Goal: Task Accomplishment & Management: Use online tool/utility

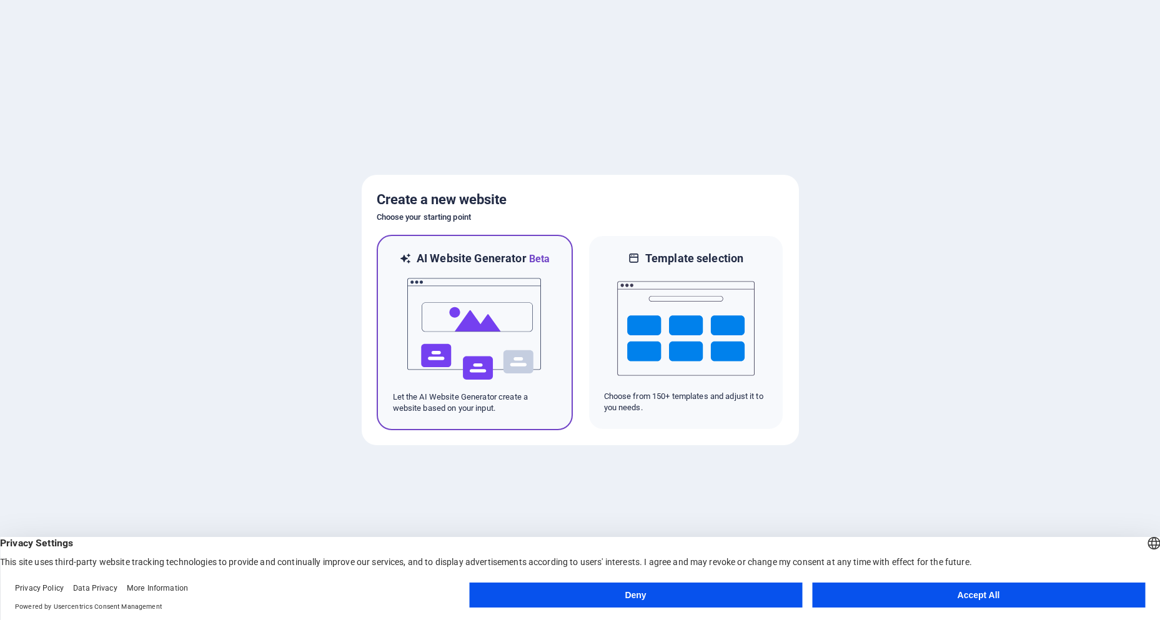
click at [533, 314] on img at bounding box center [474, 329] width 137 height 125
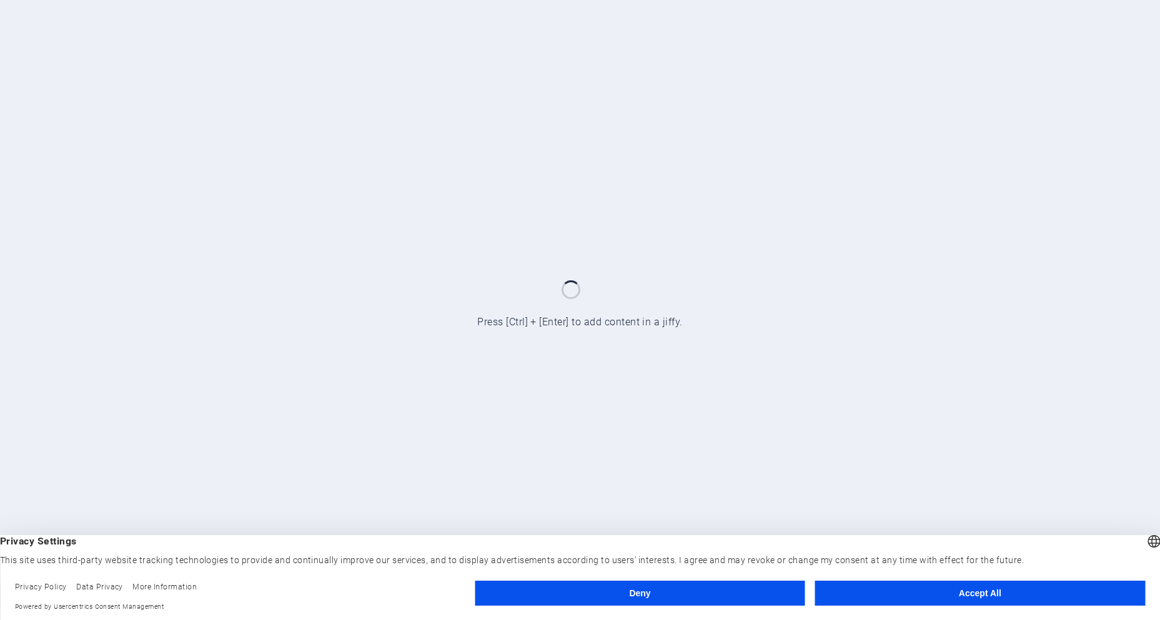
click at [913, 590] on button "Accept All" at bounding box center [980, 593] width 330 height 25
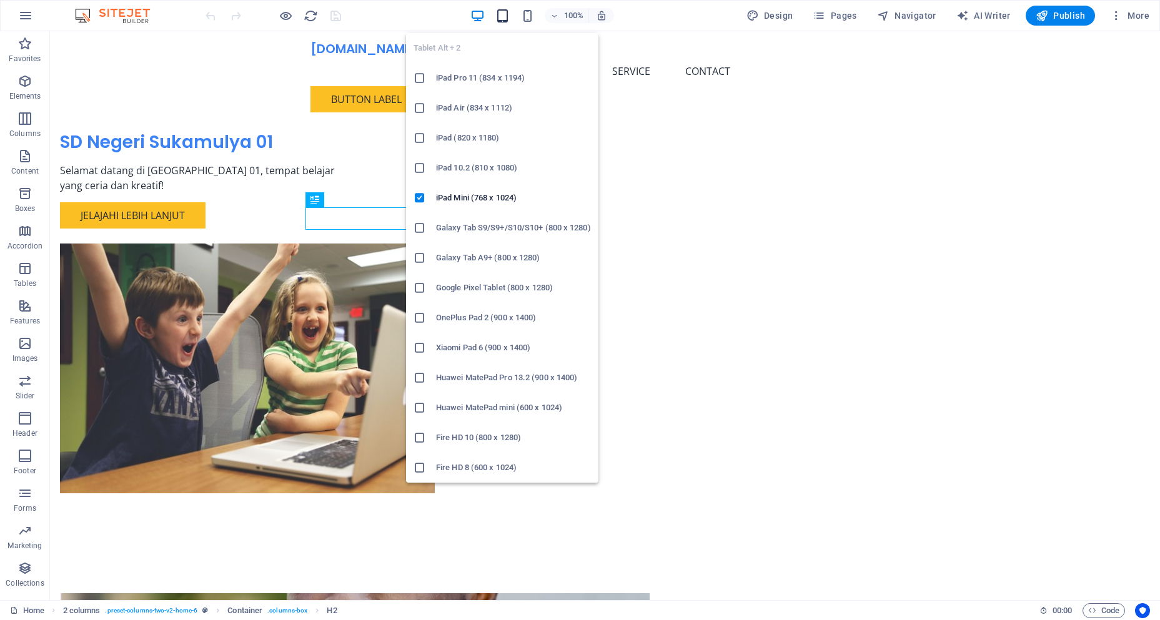
click at [507, 18] on icon "button" at bounding box center [502, 16] width 14 height 14
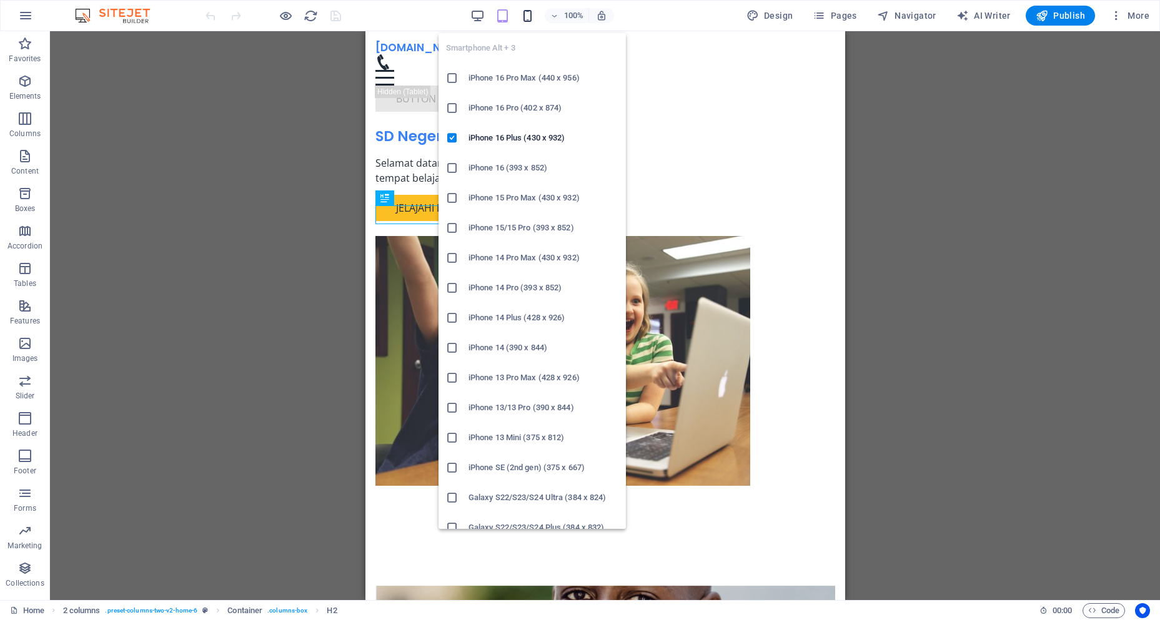
click at [524, 20] on icon "button" at bounding box center [527, 16] width 14 height 14
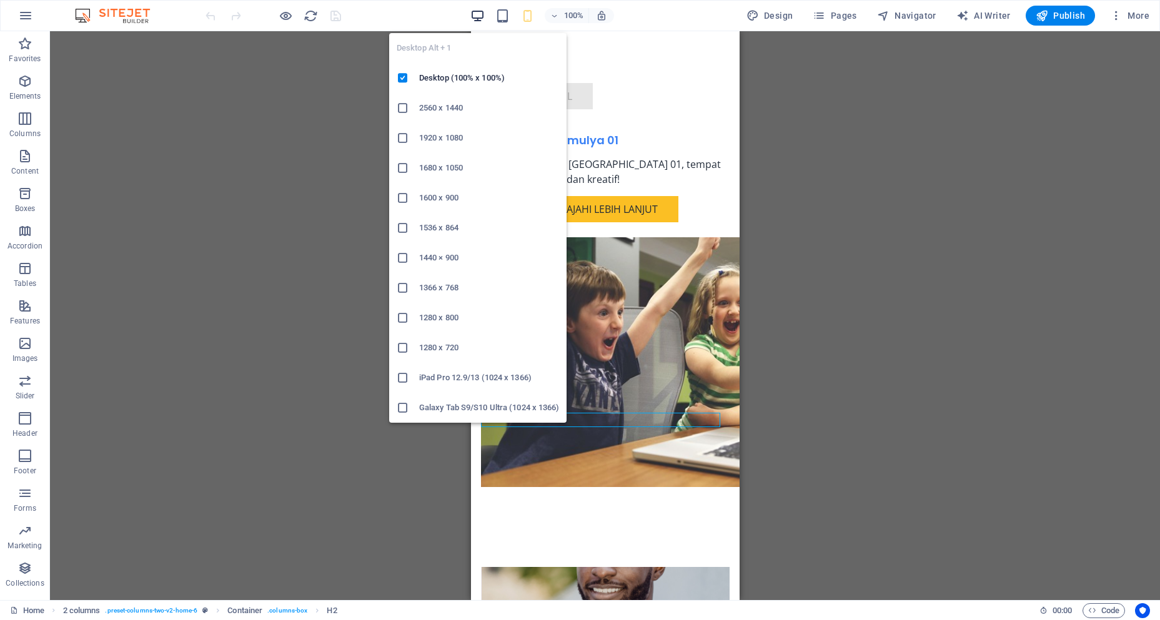
click at [482, 17] on icon "button" at bounding box center [477, 16] width 14 height 14
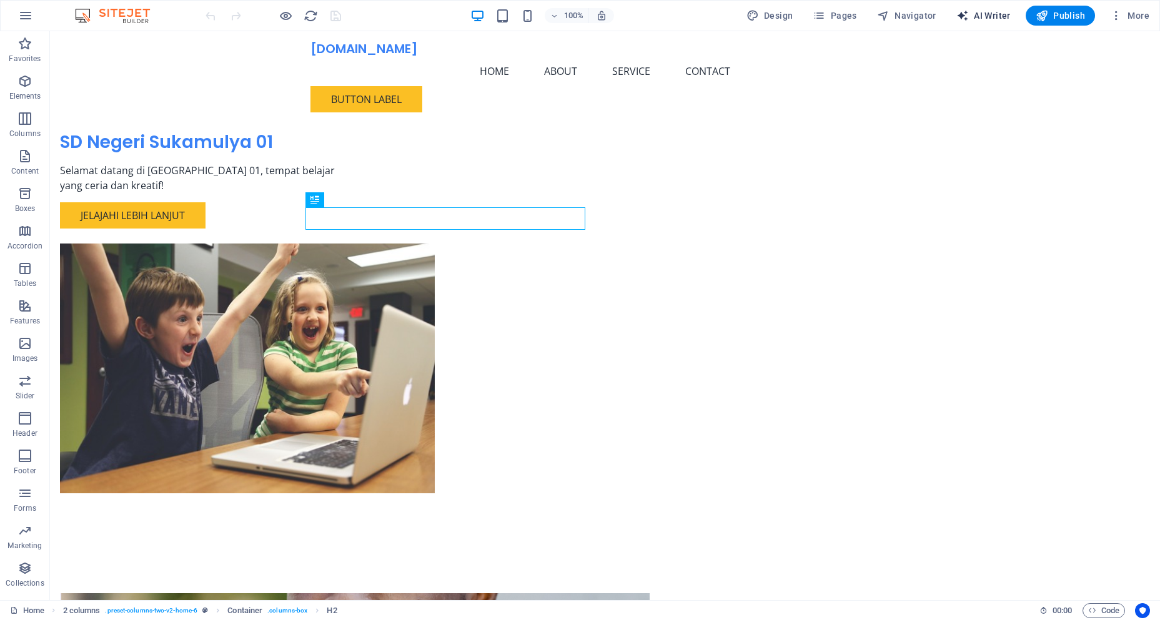
click at [987, 16] on span "AI Writer" at bounding box center [983, 15] width 54 height 12
select select "English"
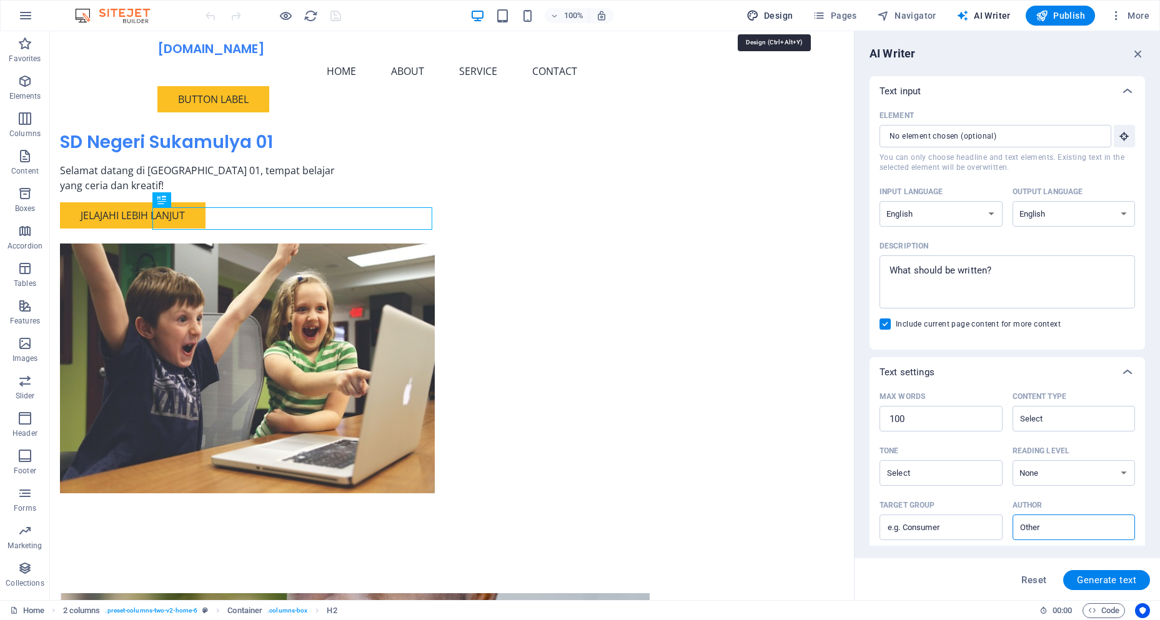
drag, startPoint x: 782, startPoint y: 17, endPoint x: 751, endPoint y: 7, distance: 32.0
click at [782, 17] on span "Design" at bounding box center [769, 15] width 47 height 12
select select "px"
select select "200"
select select "px"
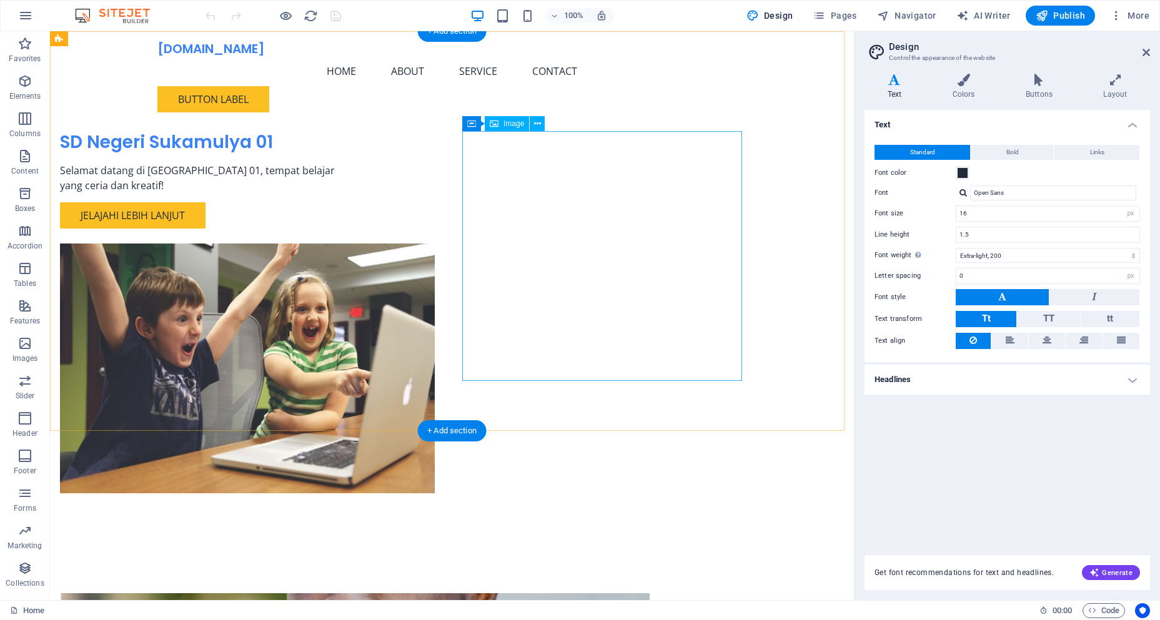
click at [340, 244] on figure at bounding box center [200, 369] width 280 height 250
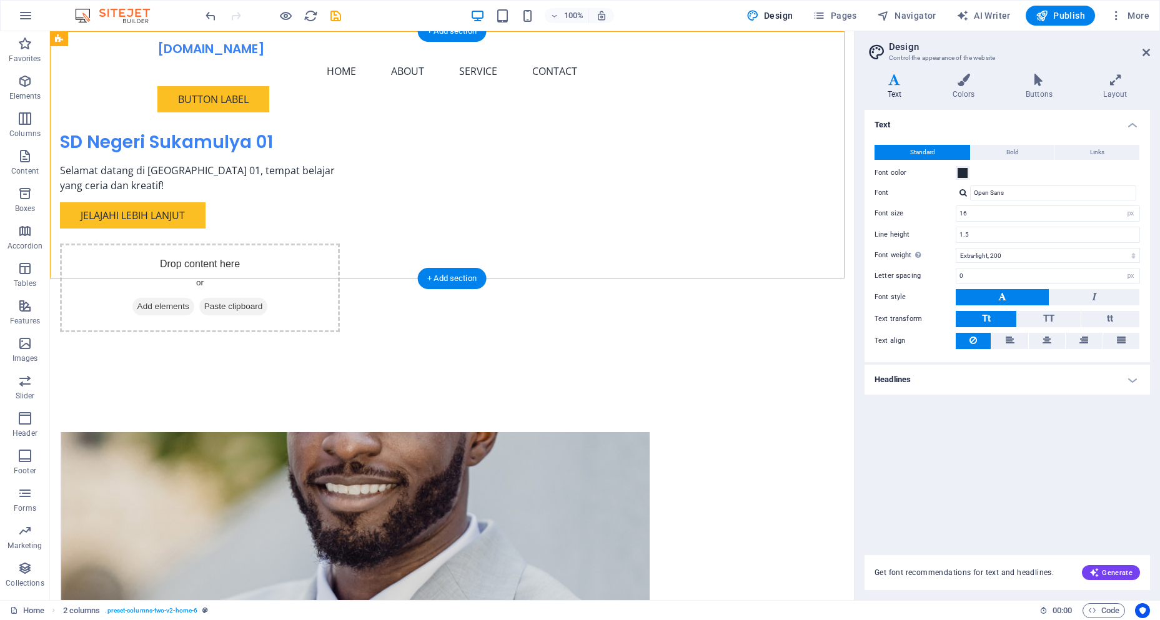
drag, startPoint x: 561, startPoint y: 159, endPoint x: 397, endPoint y: 220, distance: 175.9
click at [397, 220] on div "SD Negeri Sukamulya 01 Selamat datang di [GEOGRAPHIC_DATA] 01, tempat belajar y…" at bounding box center [355, 231] width 640 height 331
click at [340, 244] on div "Drop content here or Add elements Paste clipboard" at bounding box center [200, 288] width 280 height 89
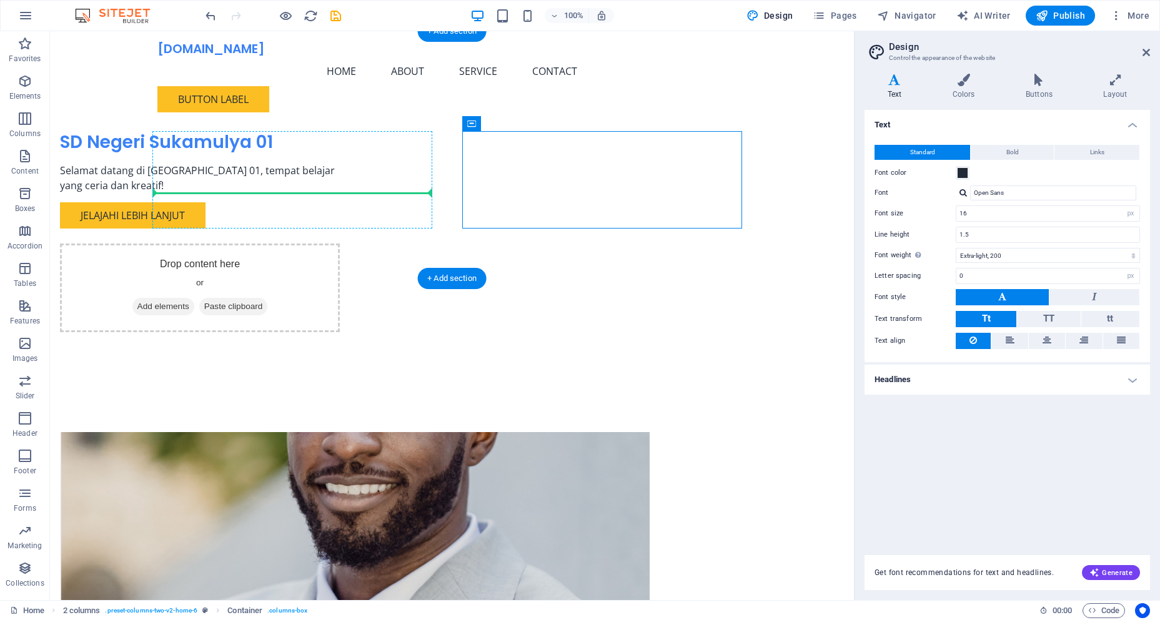
drag, startPoint x: 531, startPoint y: 155, endPoint x: 310, endPoint y: 185, distance: 222.6
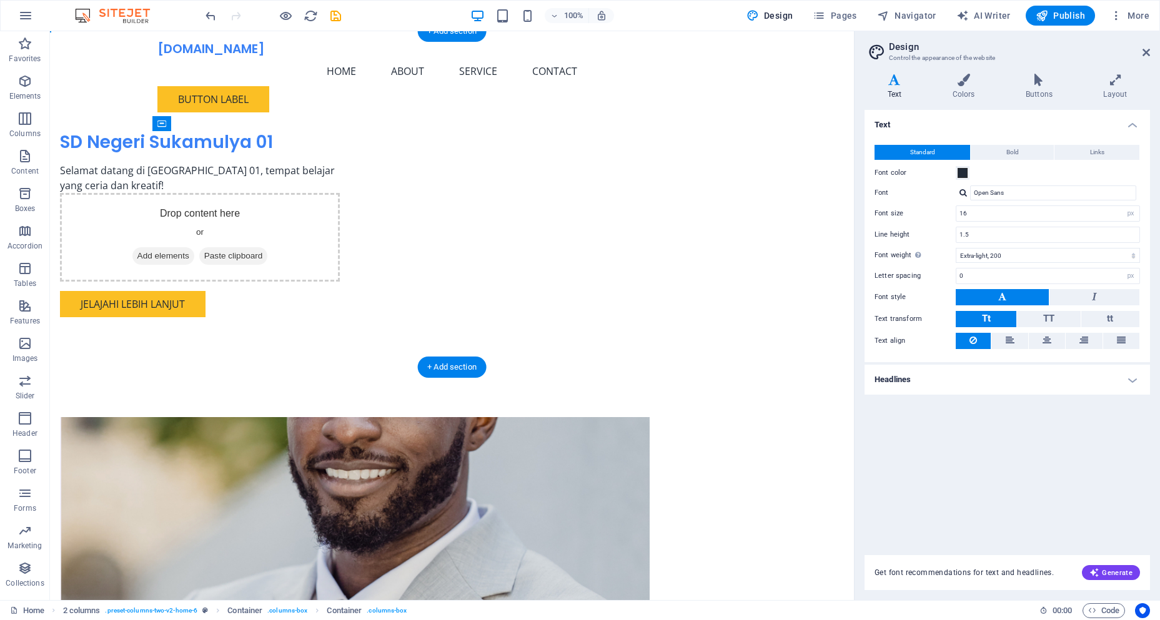
drag, startPoint x: 211, startPoint y: 218, endPoint x: 195, endPoint y: 323, distance: 106.2
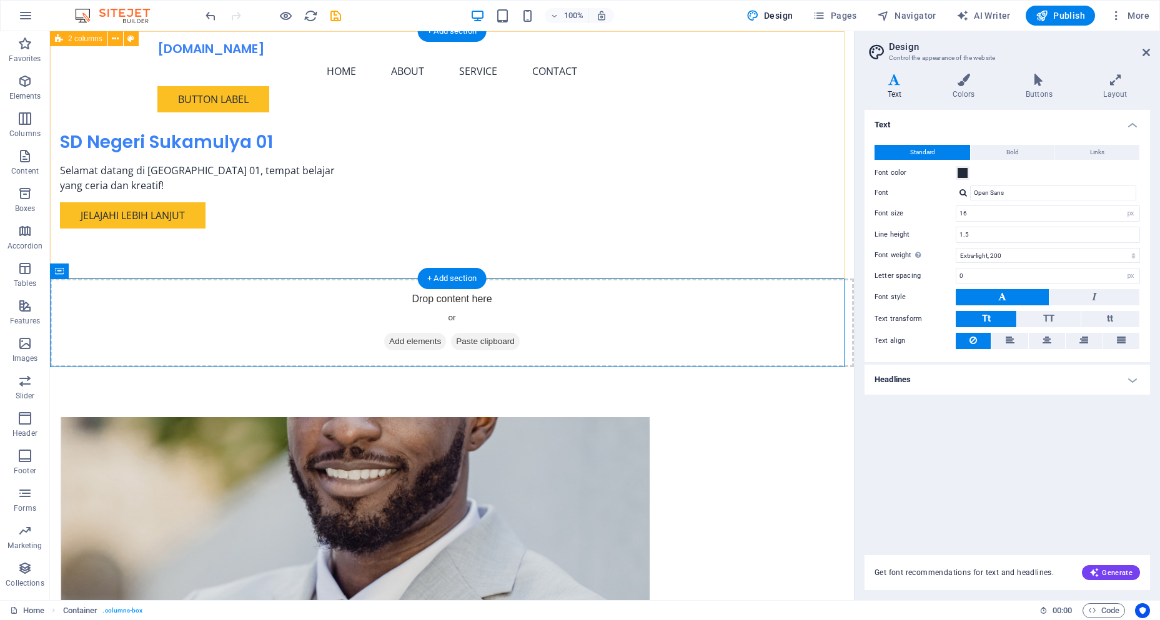
click at [497, 235] on div "SD Negeri Sukamulya 01 Selamat datang di [GEOGRAPHIC_DATA] 01, tempat belajar y…" at bounding box center [452, 154] width 804 height 247
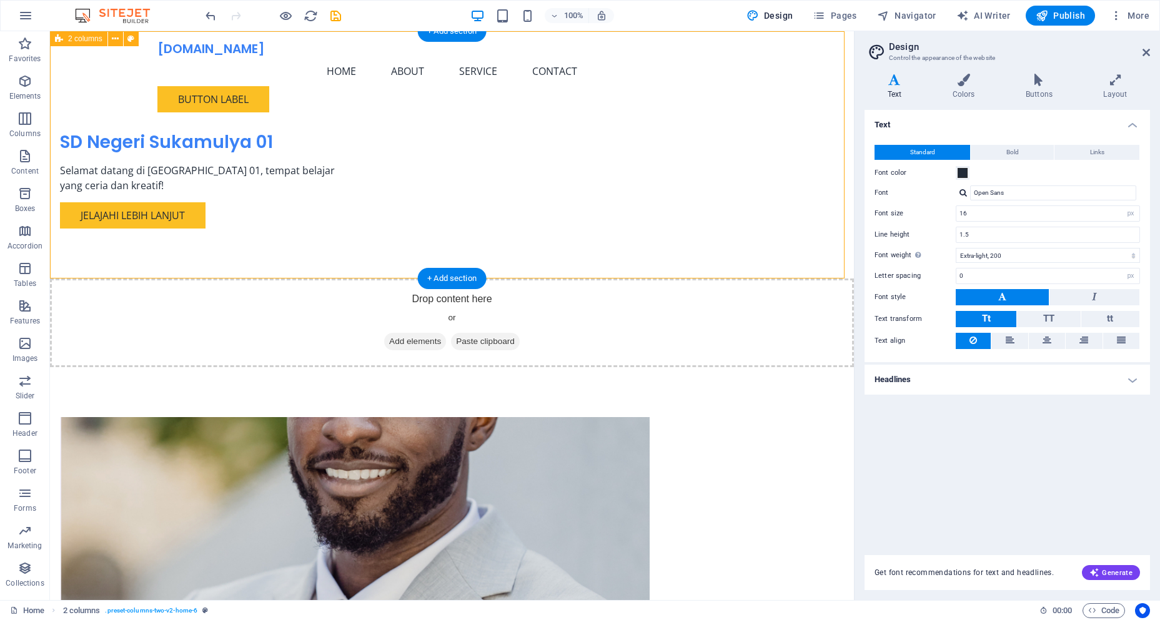
click at [507, 244] on div "SD Negeri Sukamulya 01 Selamat datang di [GEOGRAPHIC_DATA] 01, tempat belajar y…" at bounding box center [452, 154] width 804 height 247
drag, startPoint x: 527, startPoint y: 279, endPoint x: 522, endPoint y: 223, distance: 55.8
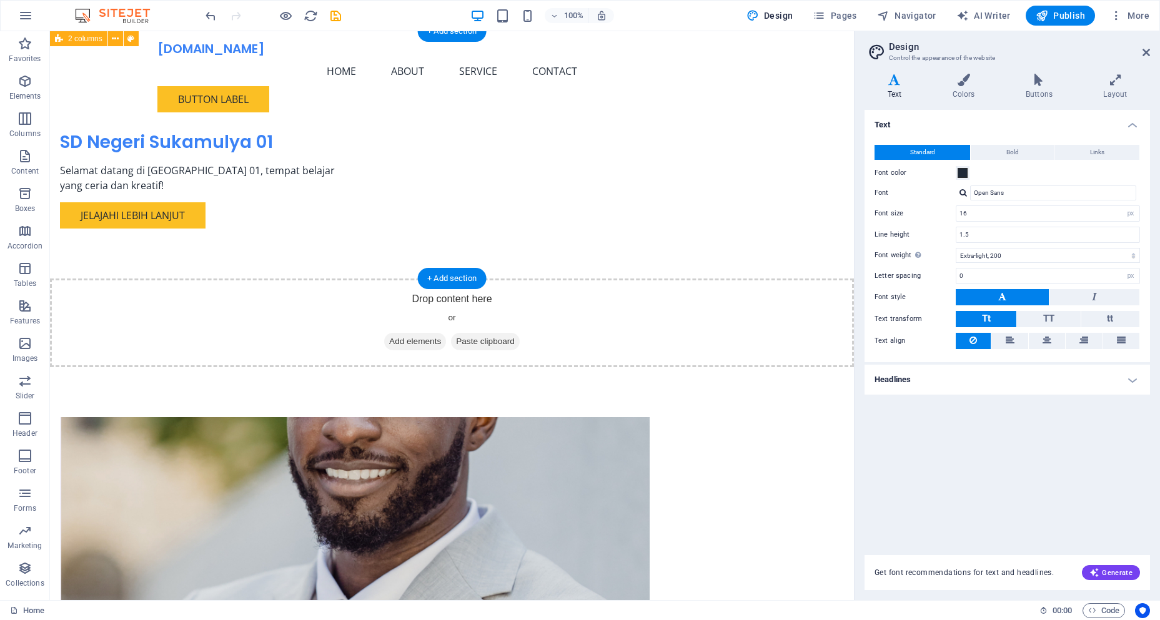
click at [523, 225] on div "SD Negeri Sukamulya 01 Selamat datang di [GEOGRAPHIC_DATA] 01, tempat belajar y…" at bounding box center [452, 154] width 804 height 247
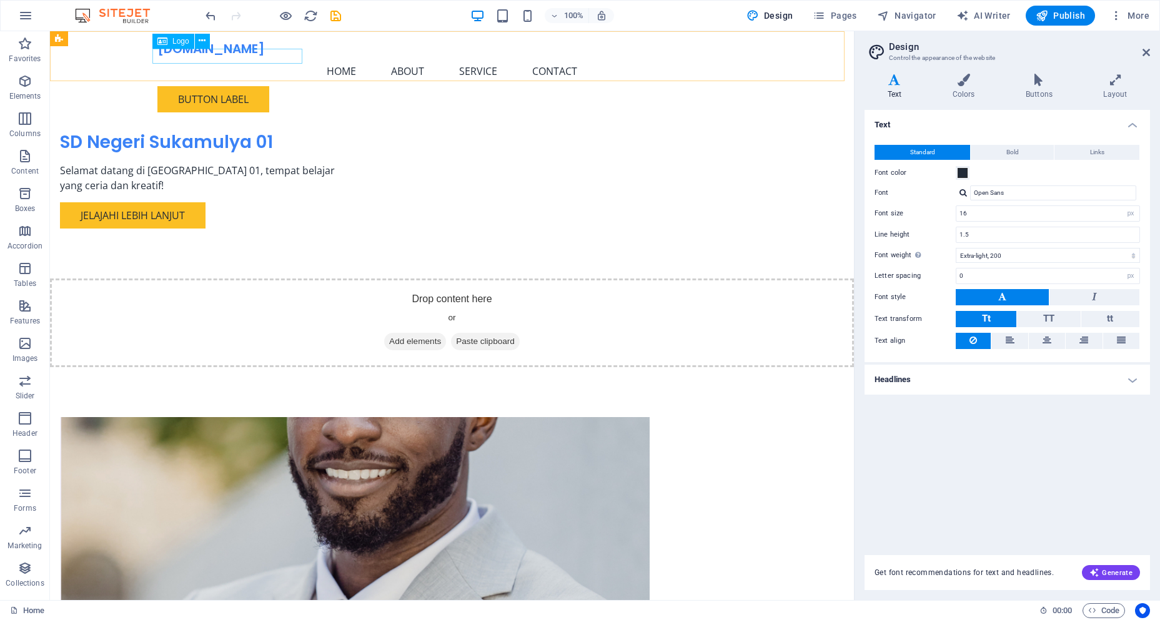
click at [271, 56] on div "[DOMAIN_NAME]" at bounding box center [452, 48] width 590 height 15
click at [177, 44] on span "Logo" at bounding box center [180, 40] width 17 height 7
click at [174, 41] on span "Logo" at bounding box center [180, 40] width 17 height 7
click at [200, 41] on icon at bounding box center [202, 40] width 7 height 13
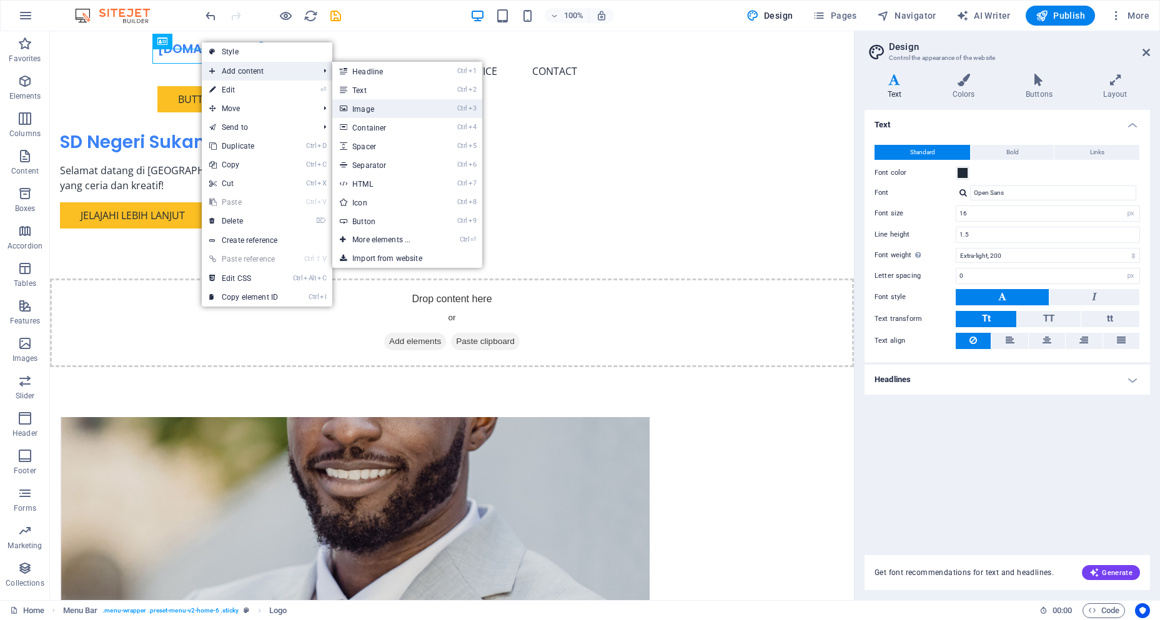
click at [337, 106] on link "Ctrl 3 Image" at bounding box center [383, 108] width 103 height 19
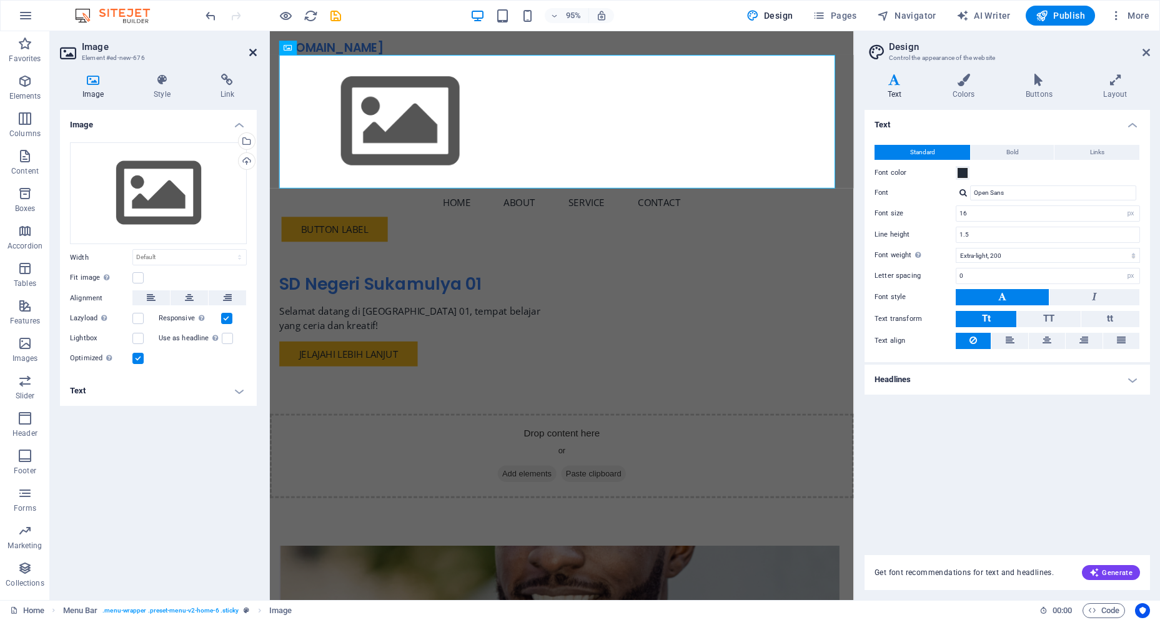
click at [252, 52] on icon at bounding box center [252, 52] width 7 height 10
